Goal: Contribute content

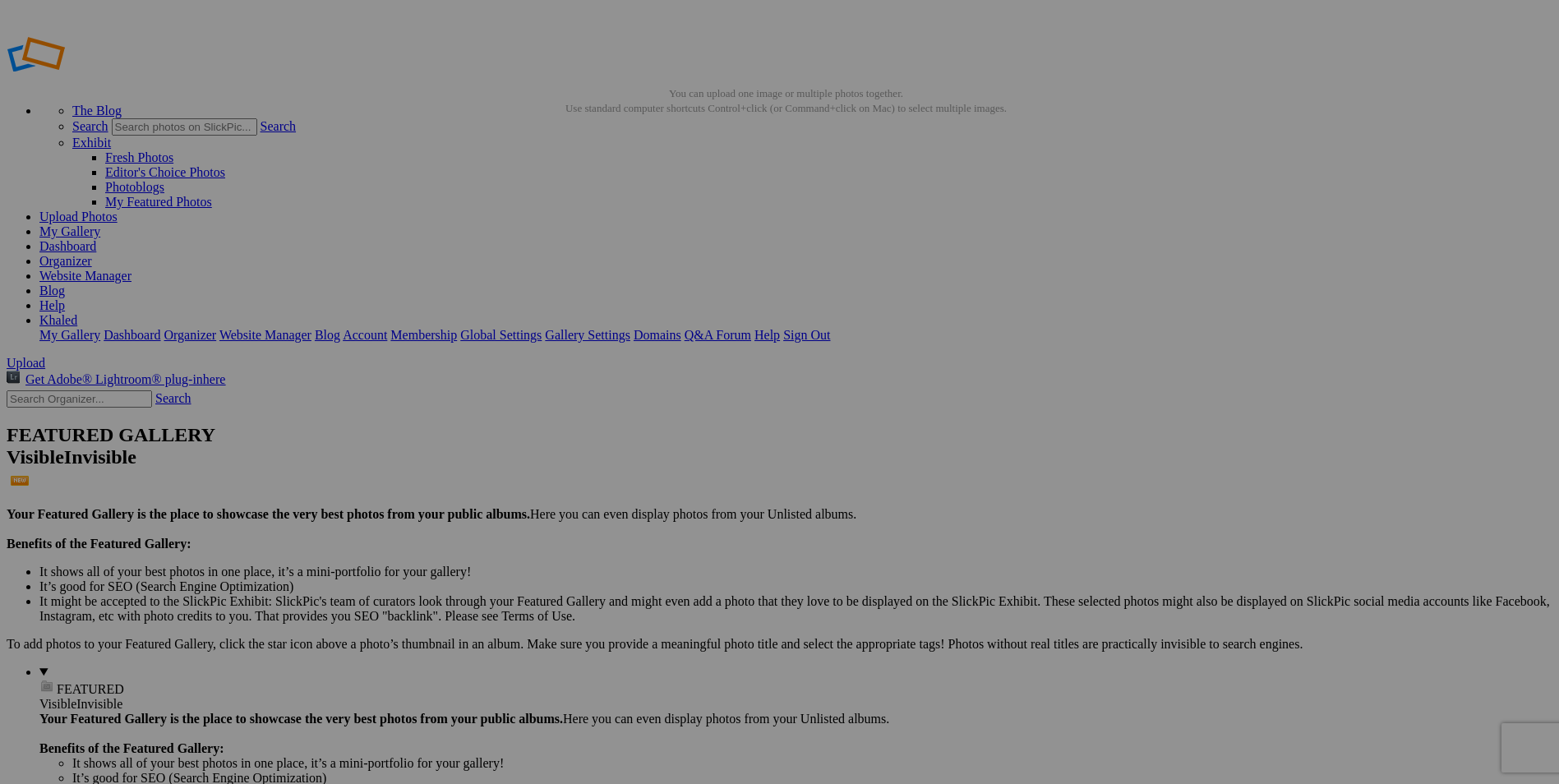
click at [117, 210] on link "Upload Photos" at bounding box center [78, 216] width 78 height 14
